Goal: Information Seeking & Learning: Learn about a topic

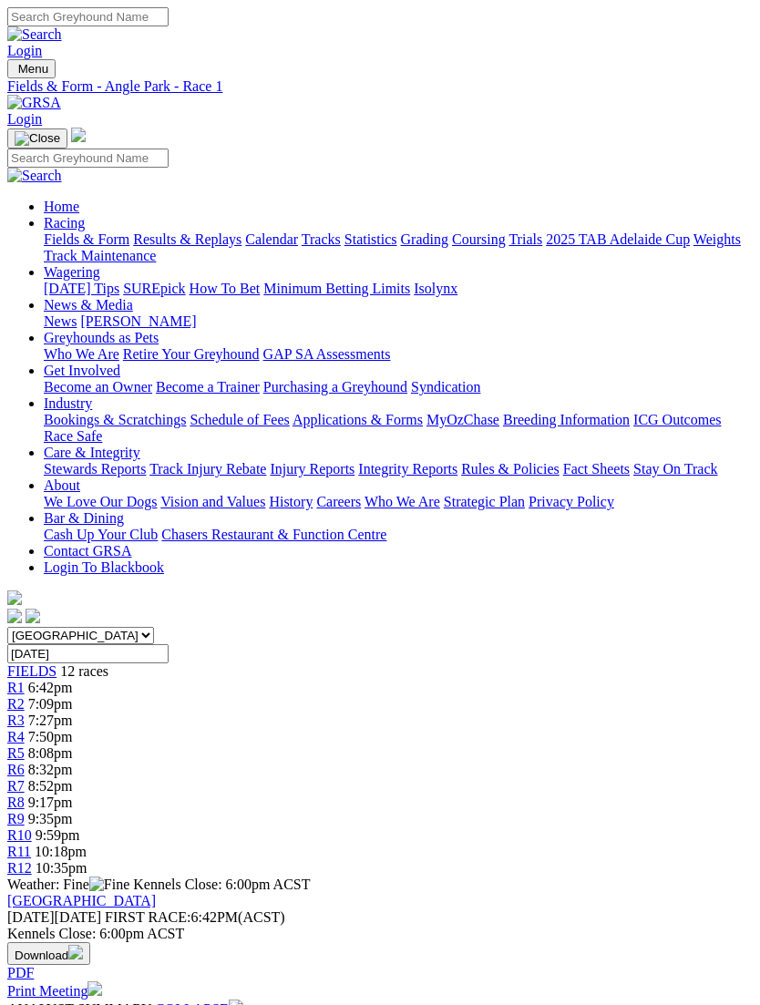
click at [102, 983] on link "Print Meeting" at bounding box center [54, 990] width 95 height 15
click at [25, 712] on span "R3" at bounding box center [15, 719] width 17 height 15
click at [25, 696] on link "R2" at bounding box center [15, 703] width 17 height 15
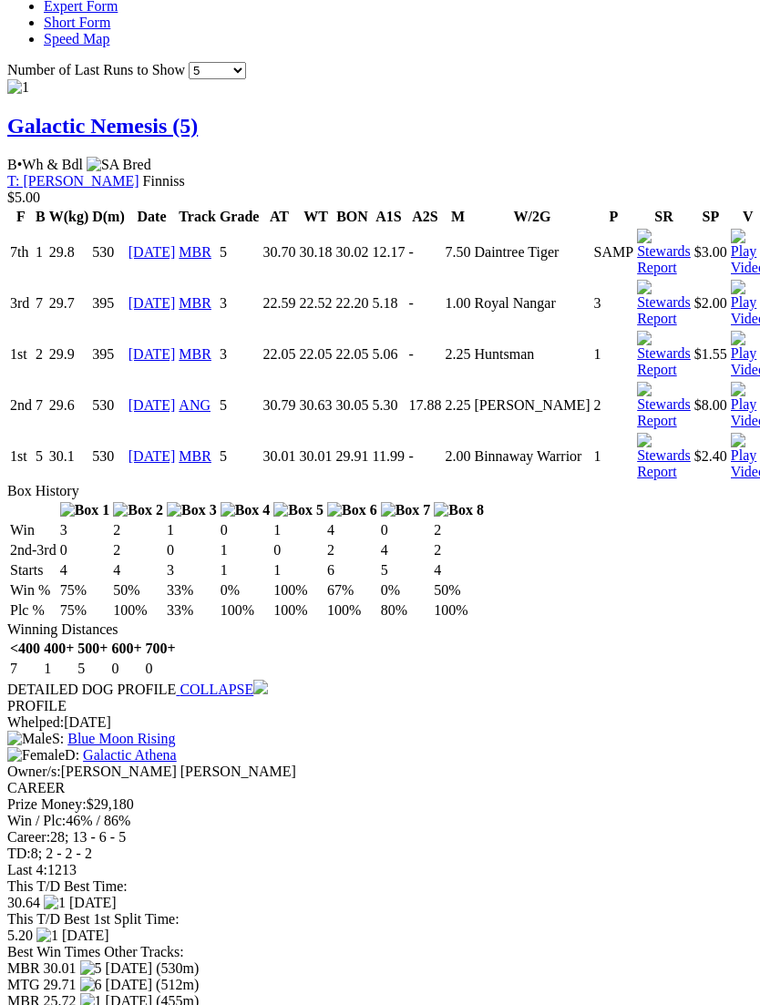
scroll to position [2285, 0]
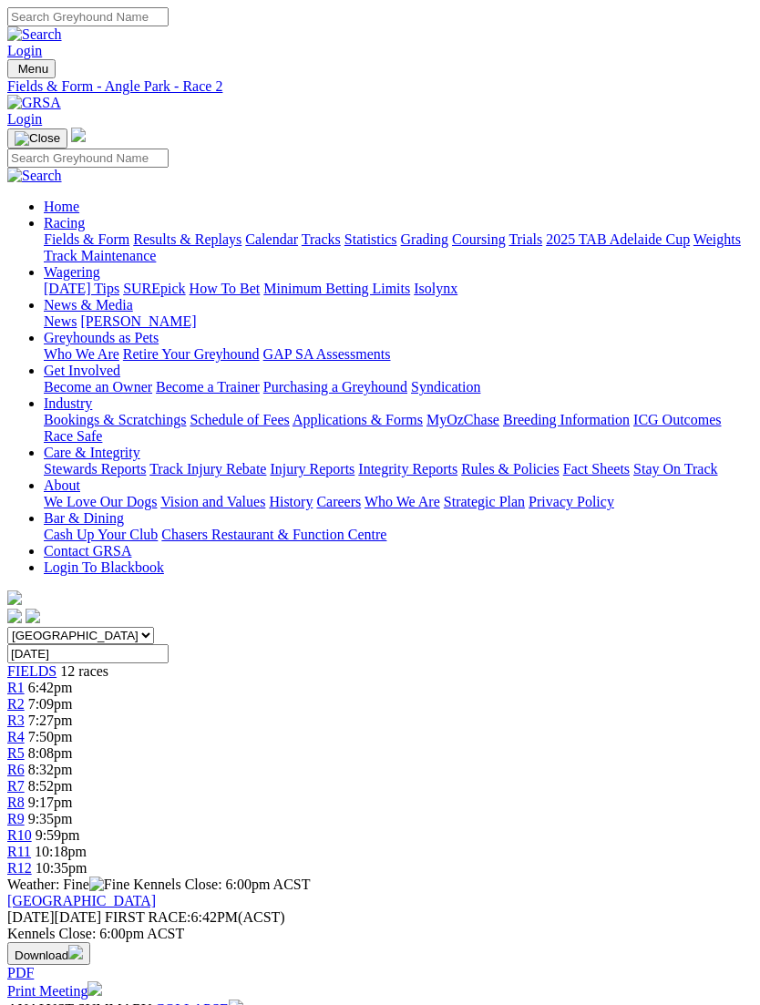
scroll to position [2343, 0]
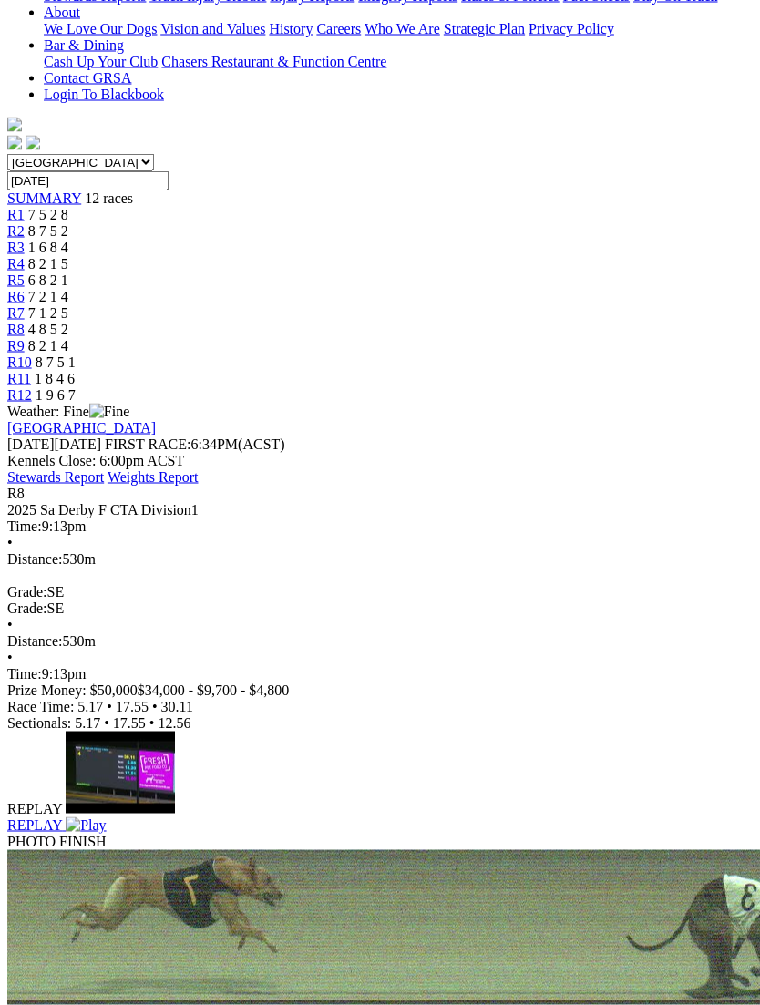
scroll to position [474, 0]
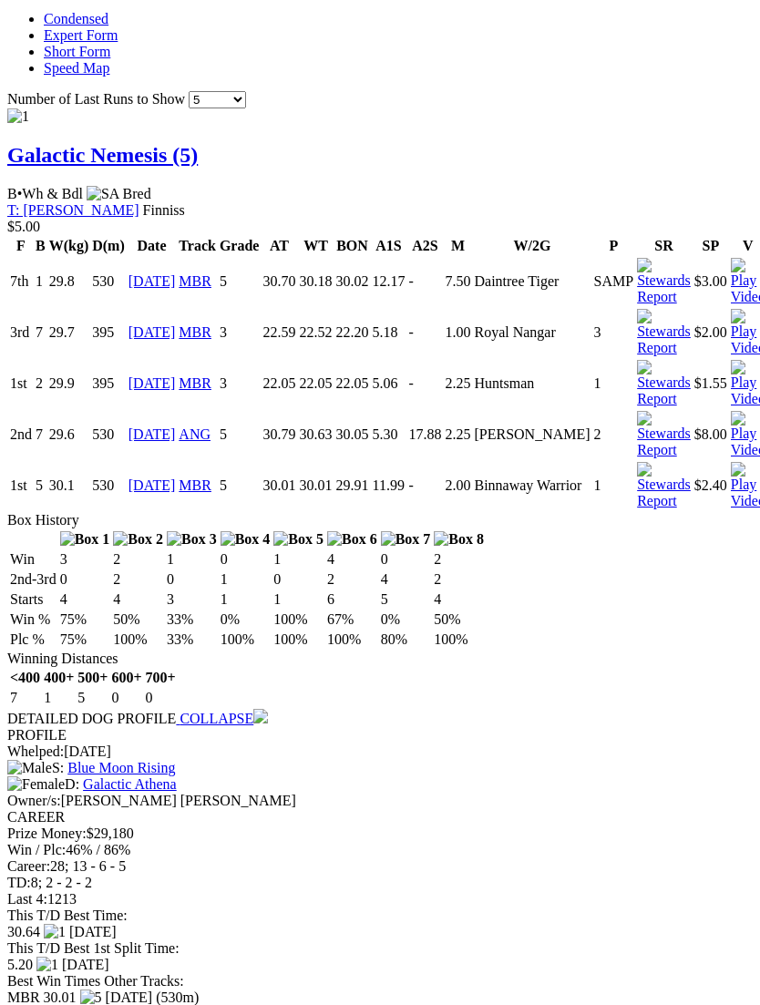
scroll to position [2245, 0]
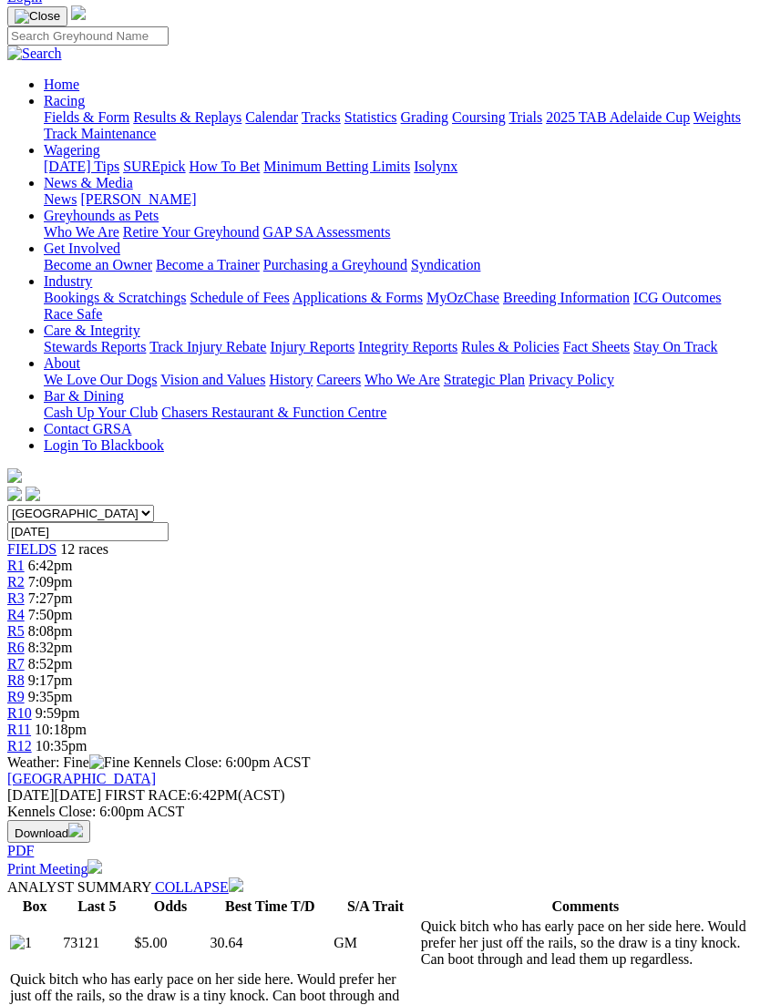
scroll to position [0, 0]
